Goal: Navigation & Orientation: Understand site structure

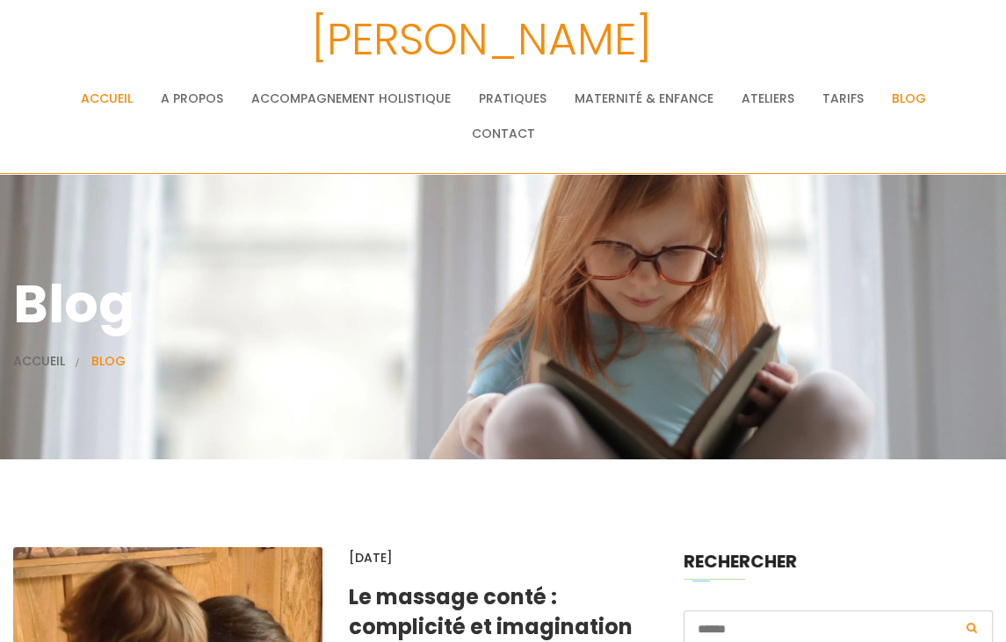
click at [92, 101] on link "Accueil" at bounding box center [107, 98] width 52 height 35
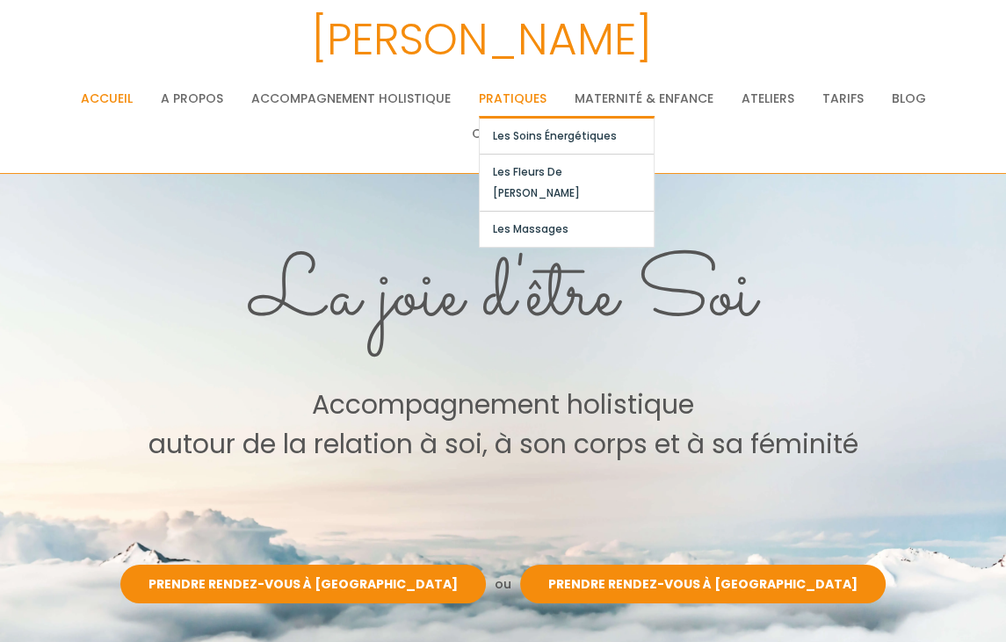
click at [519, 100] on link "Pratiques" at bounding box center [513, 98] width 68 height 35
click at [531, 137] on link "Les soins énergétiques" at bounding box center [567, 136] width 174 height 35
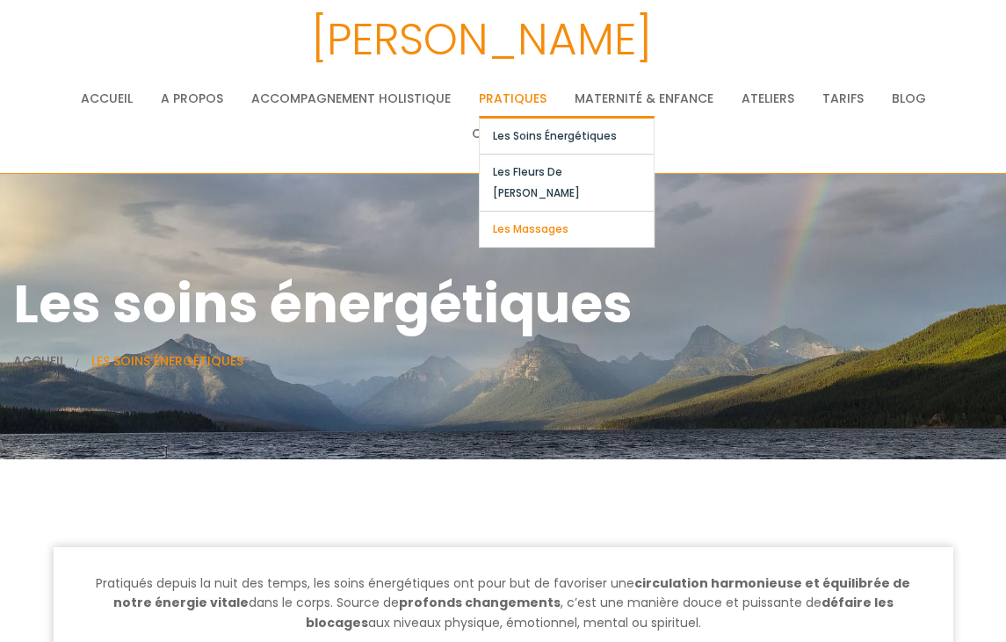
click at [546, 212] on link "Les massages" at bounding box center [567, 229] width 174 height 35
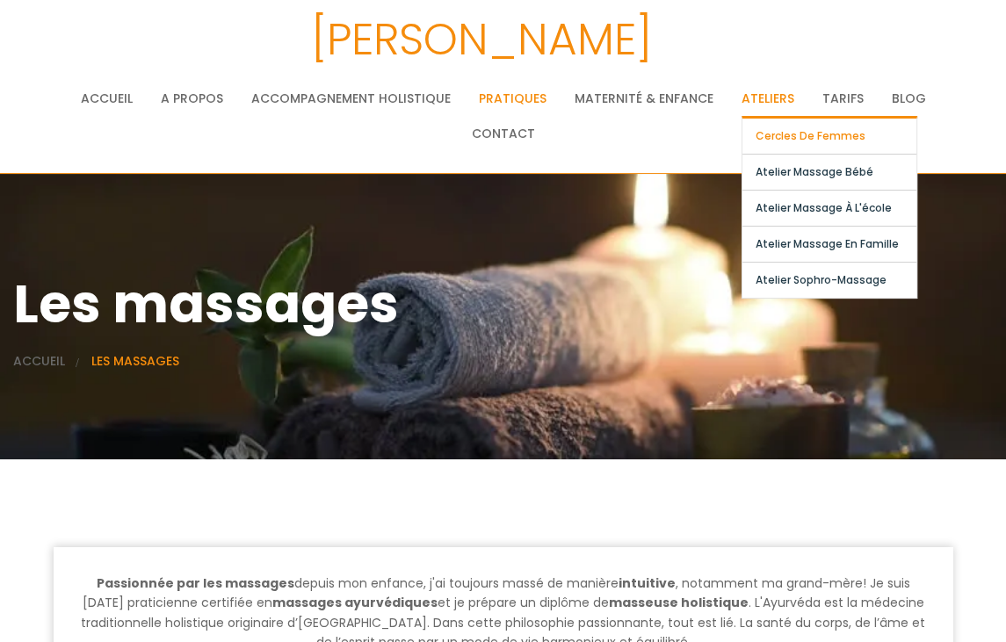
click at [778, 137] on link "Cercles de femmes" at bounding box center [829, 136] width 174 height 35
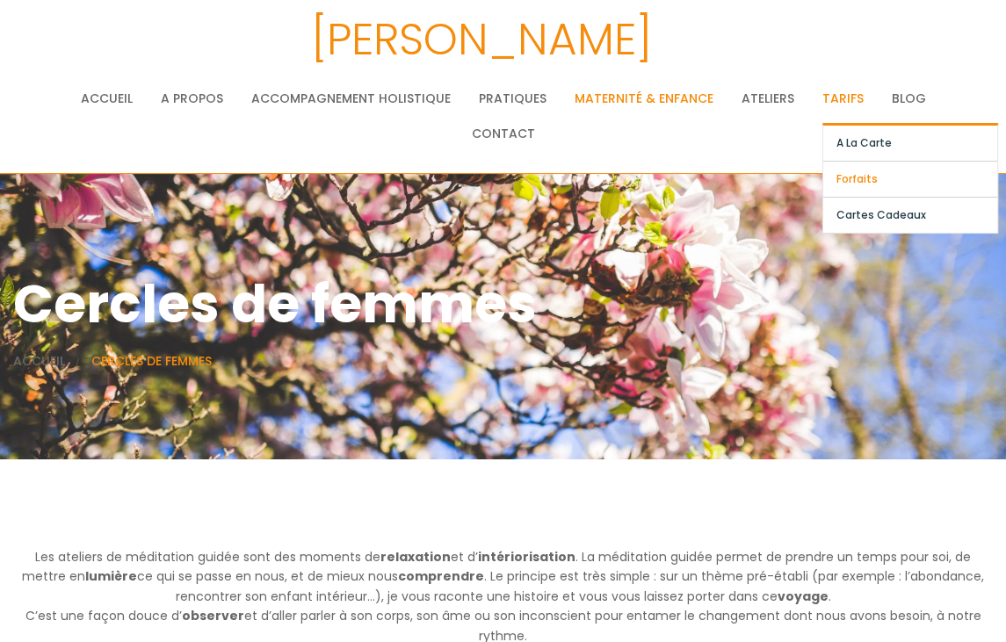
click at [856, 182] on link "Forfaits" at bounding box center [910, 179] width 174 height 35
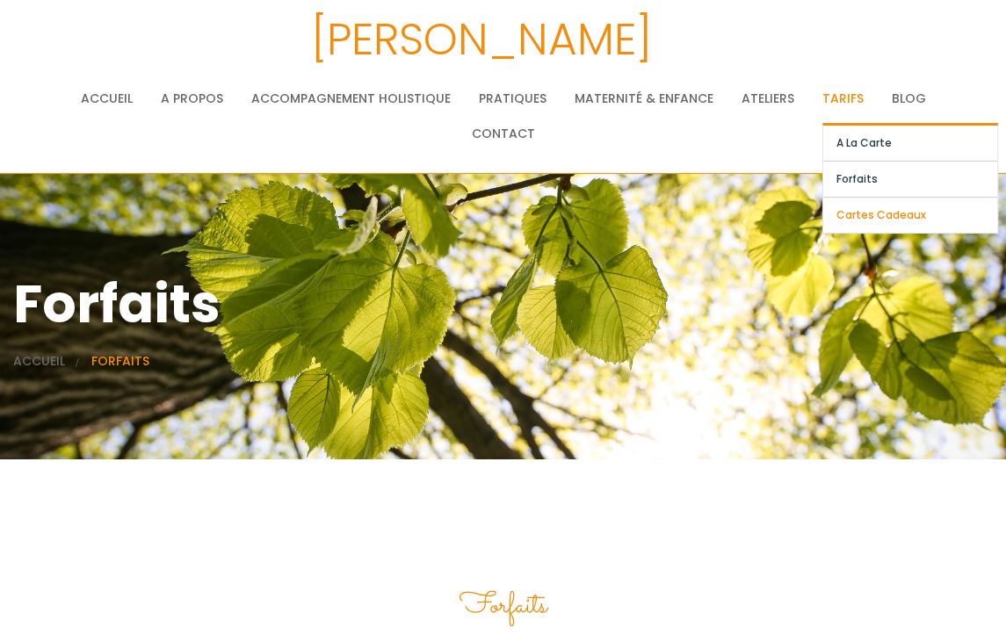
click at [880, 220] on link "Cartes cadeaux" at bounding box center [910, 215] width 174 height 35
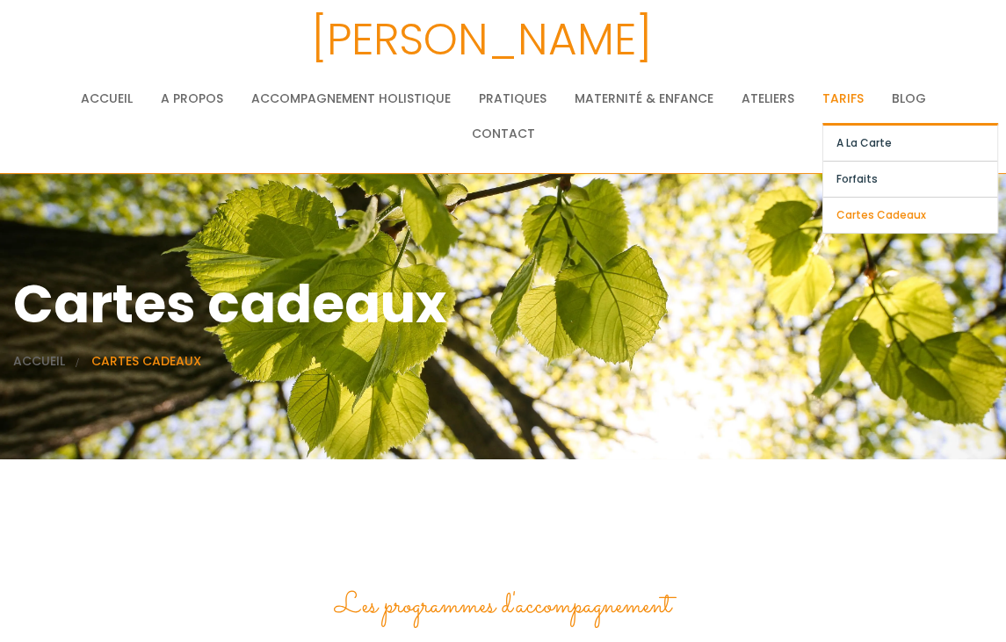
click at [877, 218] on link "Cartes cadeaux" at bounding box center [910, 215] width 174 height 35
click at [873, 214] on link "Cartes cadeaux" at bounding box center [910, 215] width 174 height 35
click at [901, 215] on link "Cartes cadeaux" at bounding box center [910, 215] width 174 height 35
click at [863, 142] on link "A la carte" at bounding box center [910, 143] width 174 height 35
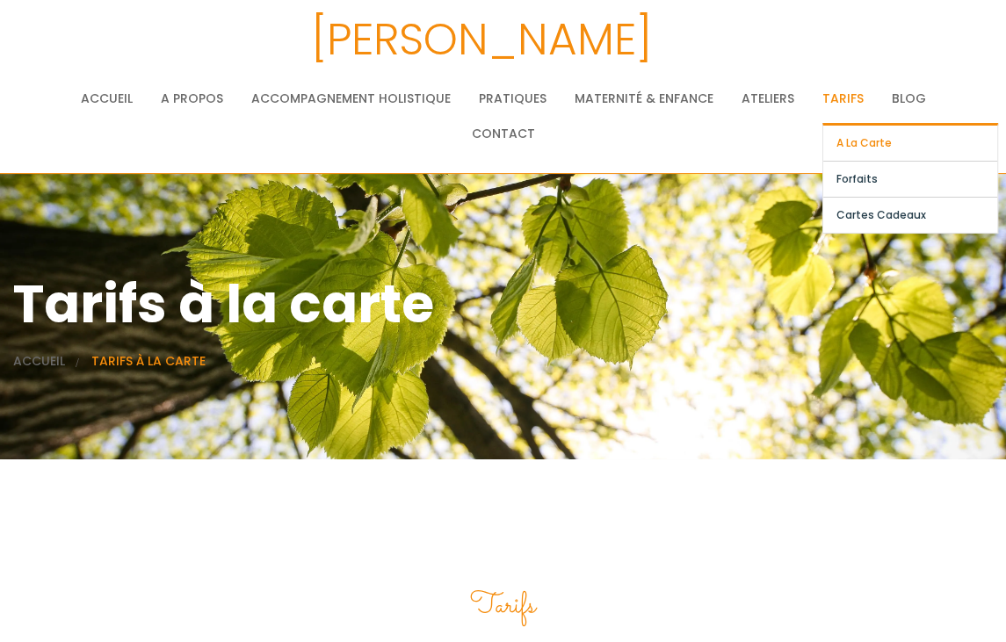
click at [869, 145] on link "A la carte" at bounding box center [910, 143] width 174 height 35
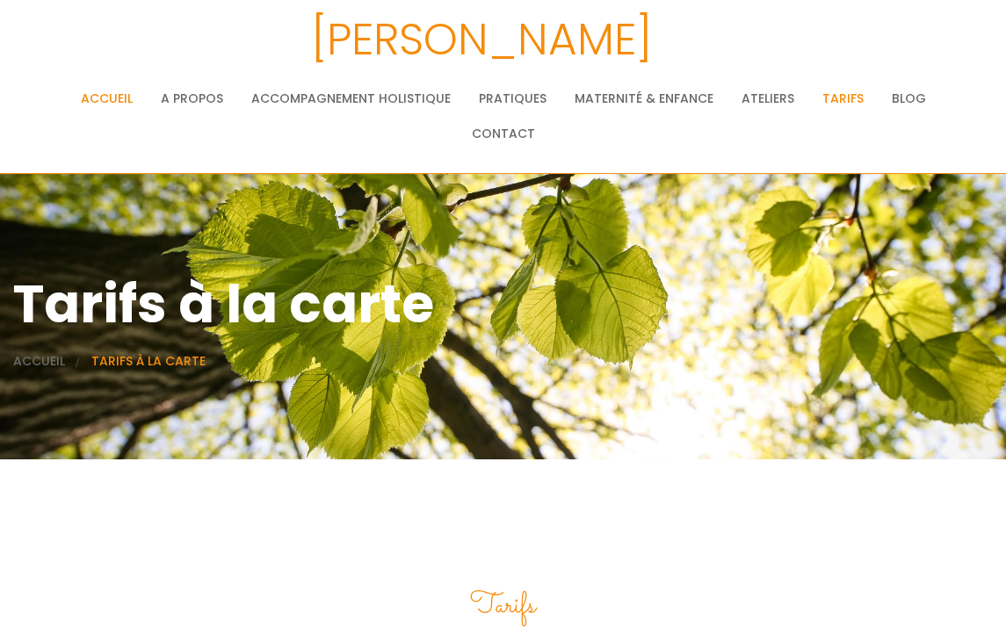
click at [118, 104] on link "Accueil" at bounding box center [107, 98] width 52 height 35
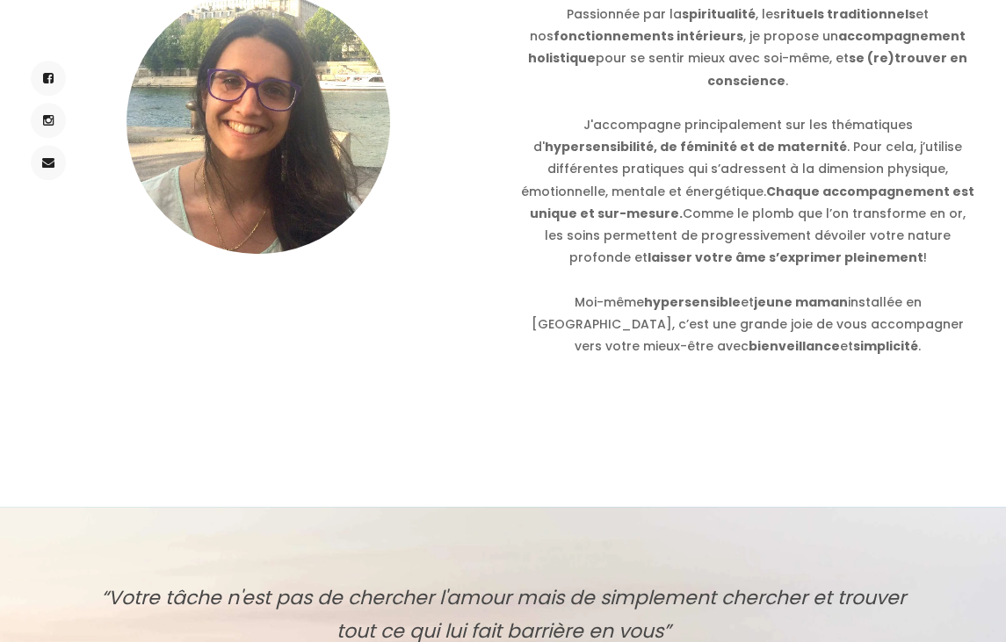
scroll to position [926, 0]
click at [58, 114] on link at bounding box center [48, 119] width 35 height 35
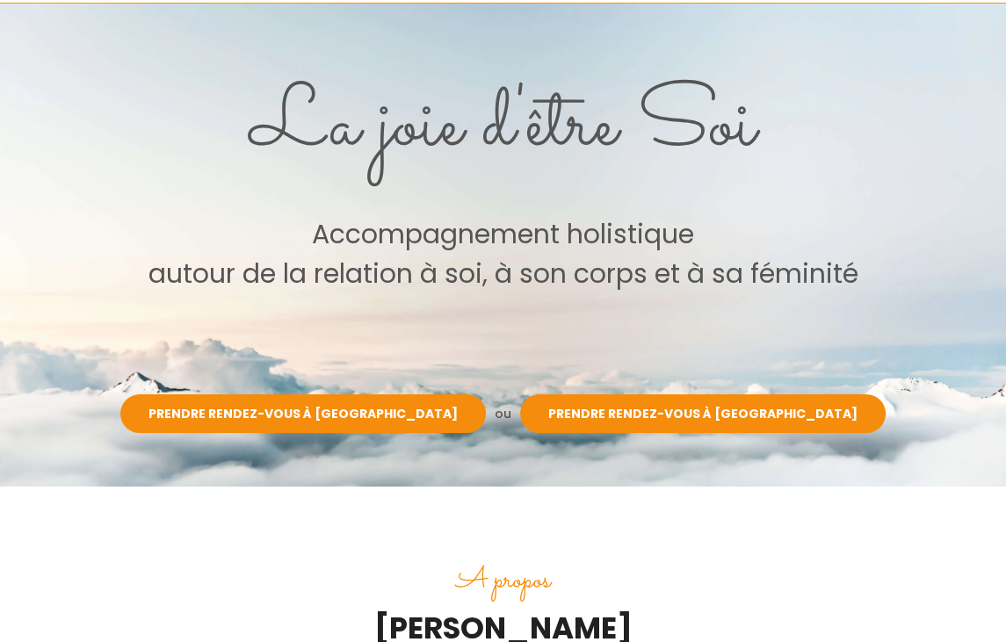
scroll to position [0, 0]
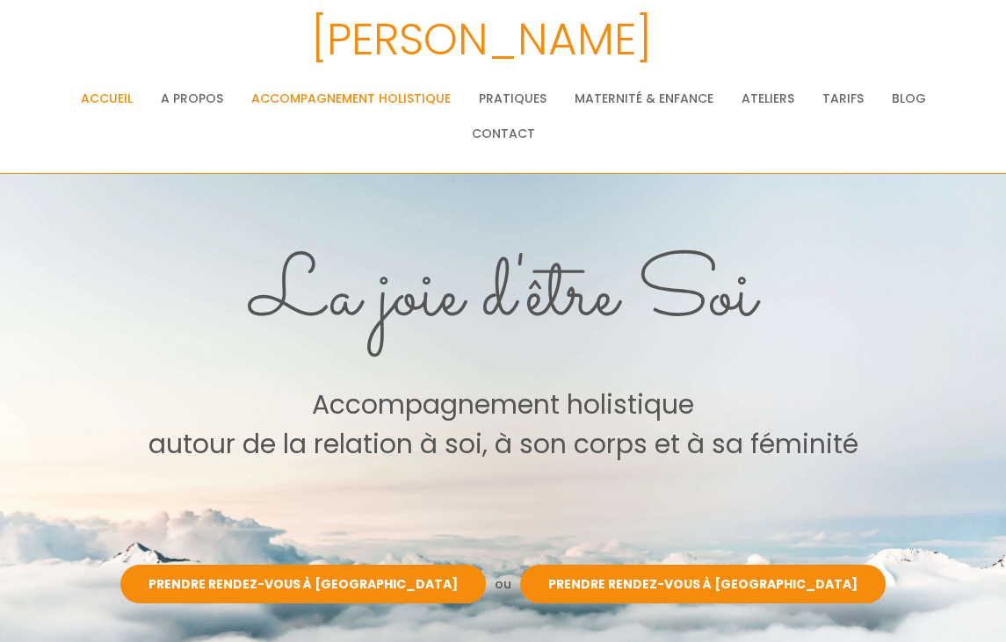
click at [347, 100] on link "Accompagnement holistique" at bounding box center [350, 98] width 199 height 35
